Goal: Task Accomplishment & Management: Complete application form

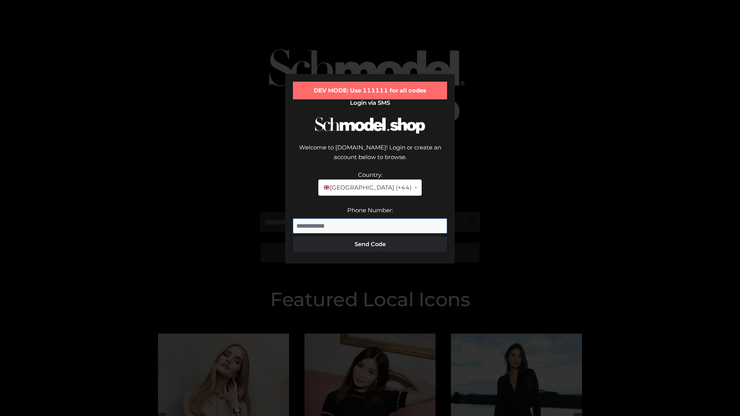
click at [370, 219] on input "Phone Number:" at bounding box center [370, 226] width 154 height 15
type input "**********"
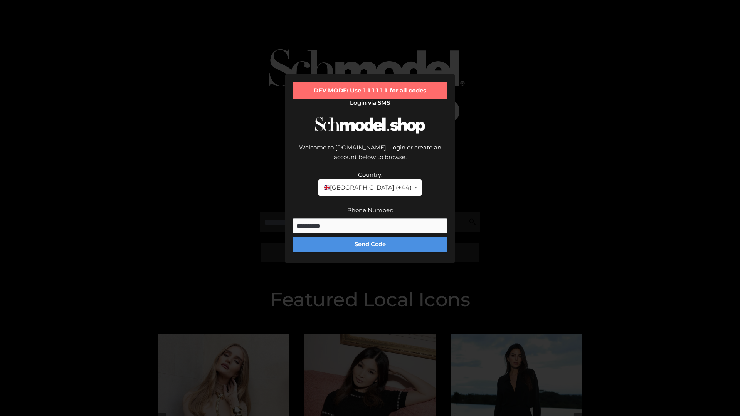
click at [370, 237] on button "Send Code" at bounding box center [370, 244] width 154 height 15
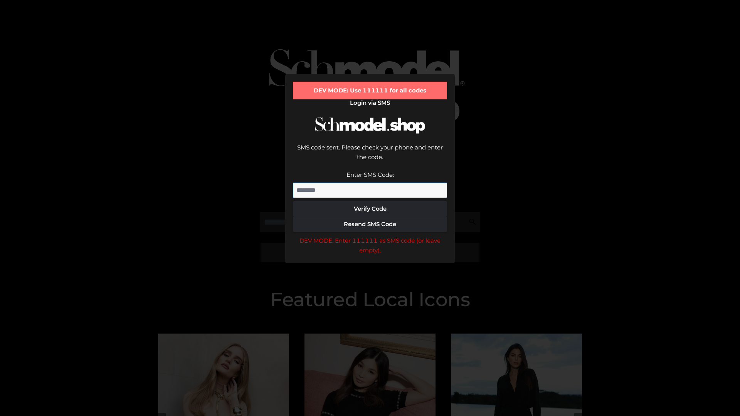
click at [370, 183] on input "Enter SMS Code:" at bounding box center [370, 190] width 154 height 15
type input "******"
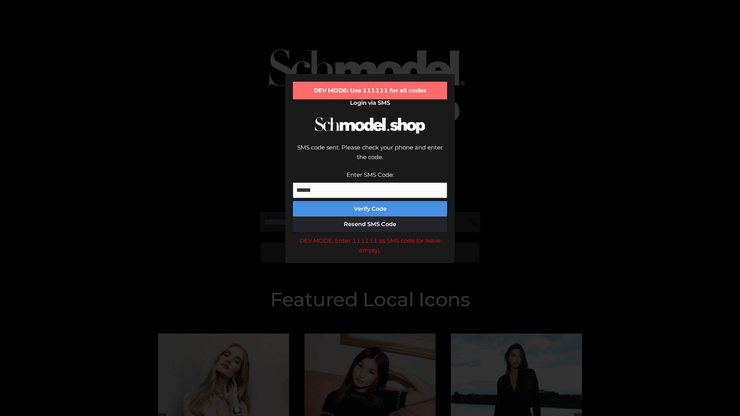
click at [370, 201] on button "Verify Code" at bounding box center [370, 208] width 154 height 15
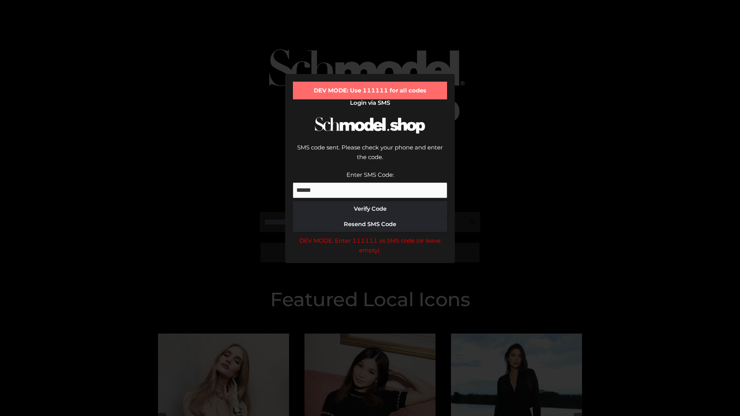
click at [370, 236] on div "DEV MODE: Enter 111111 as SMS code (or leave empty)." at bounding box center [370, 246] width 154 height 20
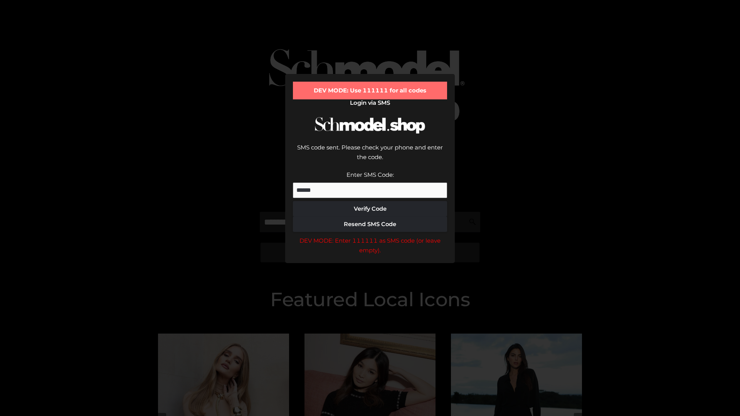
click at [370, 236] on div "DEV MODE: Enter 111111 as SMS code (or leave empty)." at bounding box center [370, 246] width 154 height 20
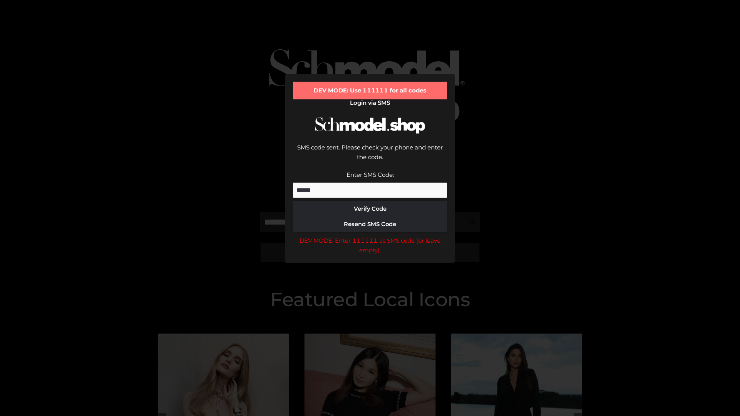
click at [370, 236] on div "DEV MODE: Enter 111111 as SMS code (or leave empty)." at bounding box center [370, 246] width 154 height 20
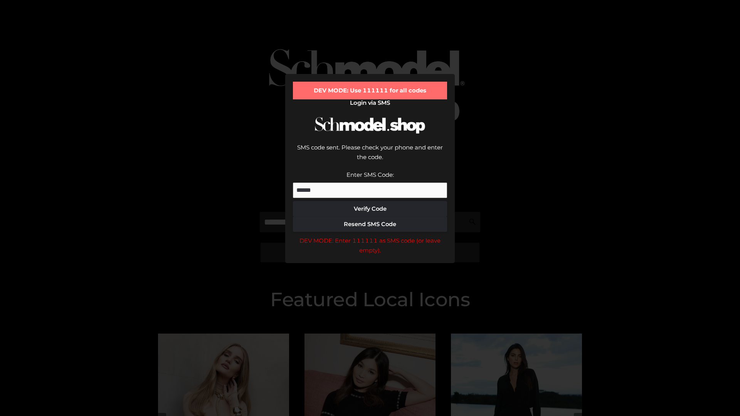
click at [370, 236] on div "DEV MODE: Enter 111111 as SMS code (or leave empty)." at bounding box center [370, 246] width 154 height 20
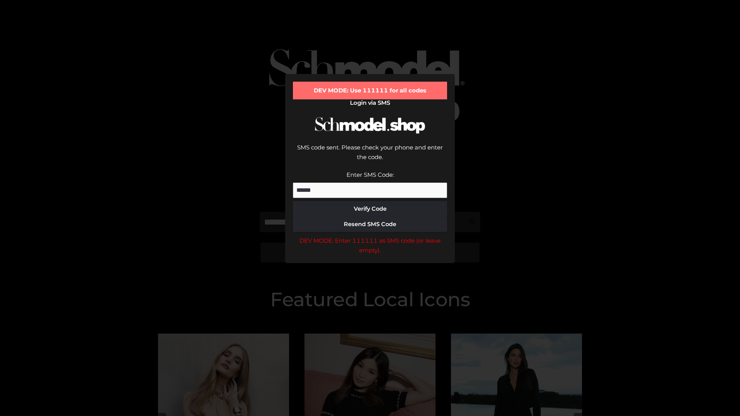
click at [370, 236] on div "DEV MODE: Enter 111111 as SMS code (or leave empty)." at bounding box center [370, 246] width 154 height 20
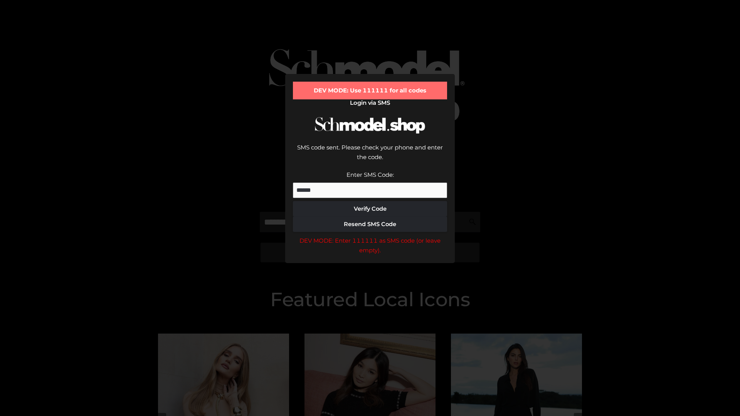
click at [370, 236] on div "DEV MODE: Enter 111111 as SMS code (or leave empty)." at bounding box center [370, 246] width 154 height 20
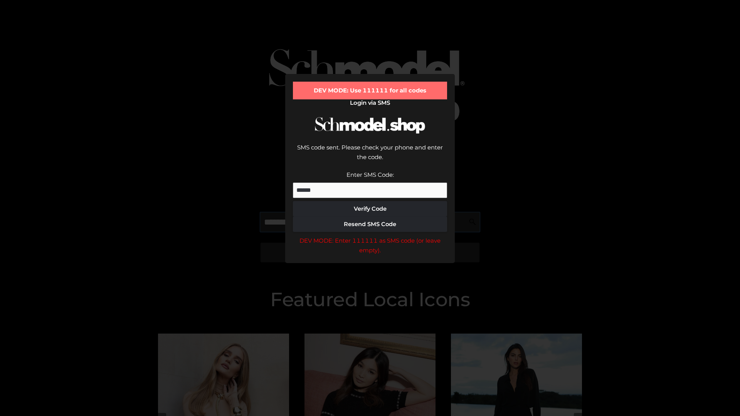
scroll to position [0, 40]
click at [370, 236] on div "DEV MODE: Enter 111111 as SMS code (or leave empty)." at bounding box center [370, 246] width 154 height 20
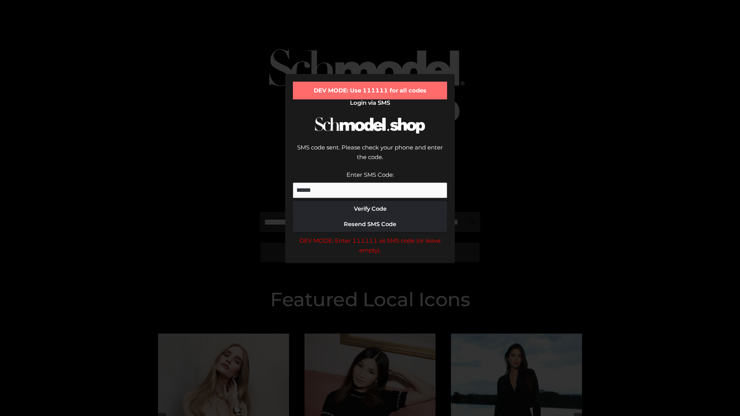
click at [370, 236] on div "DEV MODE: Enter 111111 as SMS code (or leave empty)." at bounding box center [370, 246] width 154 height 20
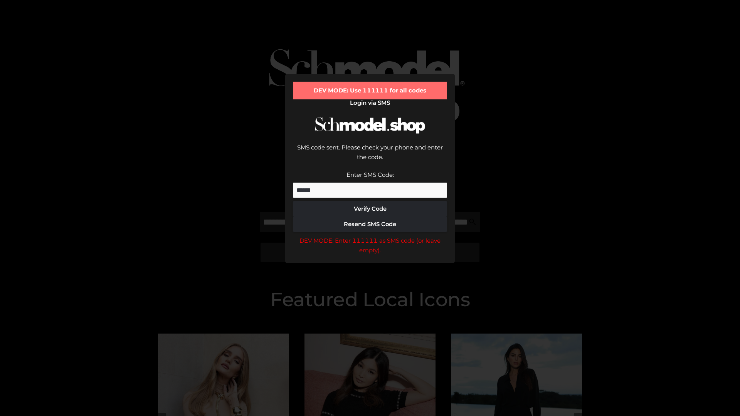
scroll to position [0, 0]
type input "**********"
